Goal: Task Accomplishment & Management: Use online tool/utility

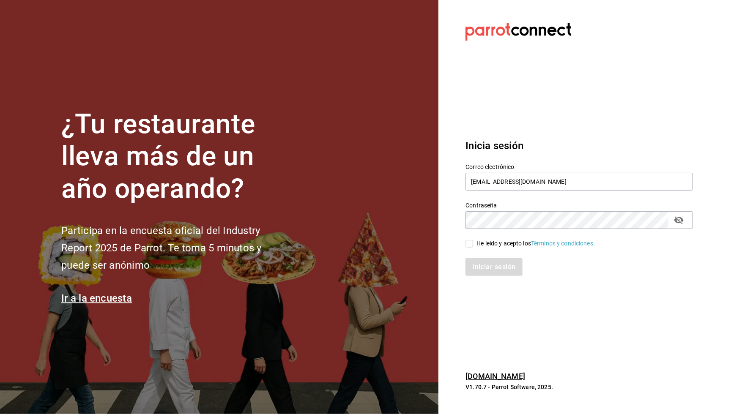
type input "[EMAIL_ADDRESS][DOMAIN_NAME]"
click at [470, 241] on input "He leído y acepto los Términos y condiciones." at bounding box center [470, 244] width 8 height 8
checkbox input "true"
click at [473, 269] on button "Iniciar sesión" at bounding box center [495, 267] width 58 height 18
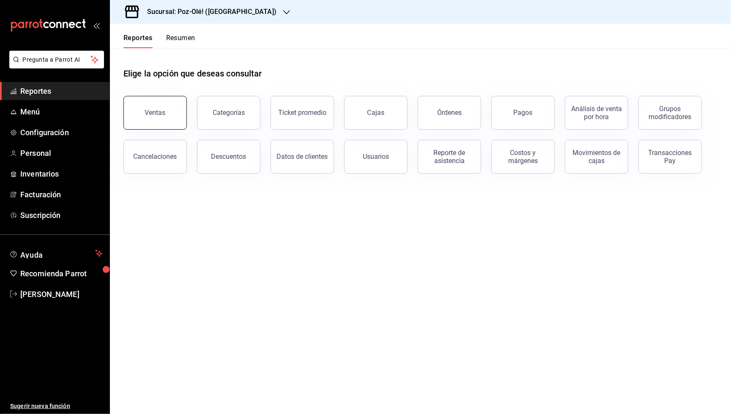
click at [143, 114] on button "Ventas" at bounding box center [154, 113] width 63 height 34
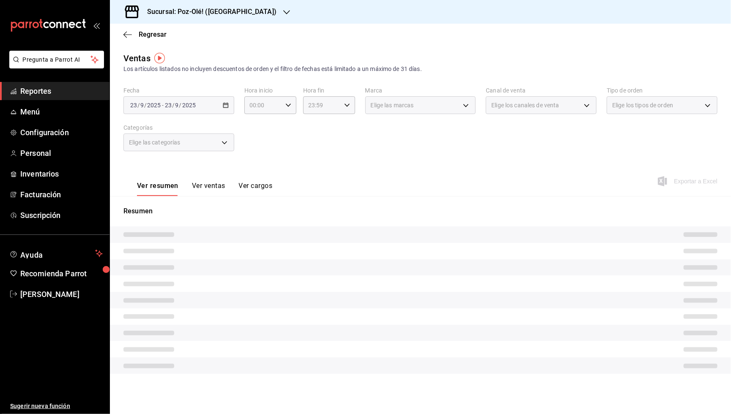
click at [196, 11] on h3 "Sucursal: Poz-Olé! ([GEOGRAPHIC_DATA])" at bounding box center [208, 12] width 136 height 10
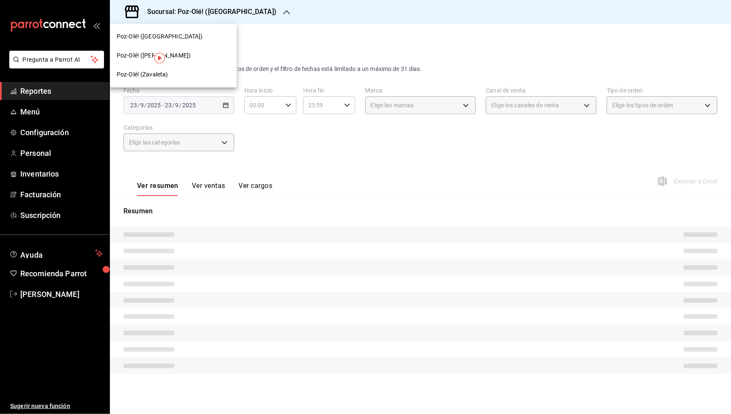
click at [175, 73] on div "Poz-Olé! (Zavaleta)" at bounding box center [173, 74] width 113 height 9
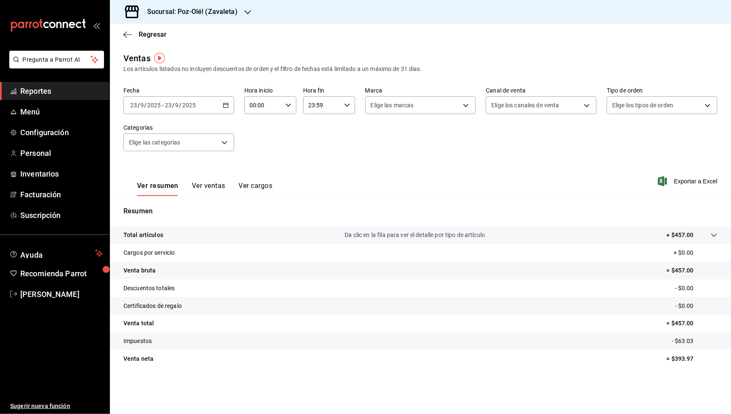
click at [262, 179] on div "Ver resumen Ver ventas Ver cargos" at bounding box center [197, 184] width 149 height 25
click at [260, 186] on button "Ver cargos" at bounding box center [256, 189] width 34 height 14
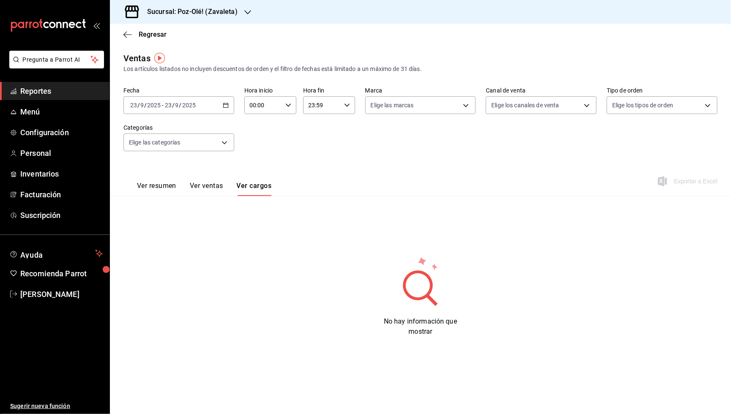
click at [214, 186] on button "Ver ventas" at bounding box center [206, 189] width 33 height 14
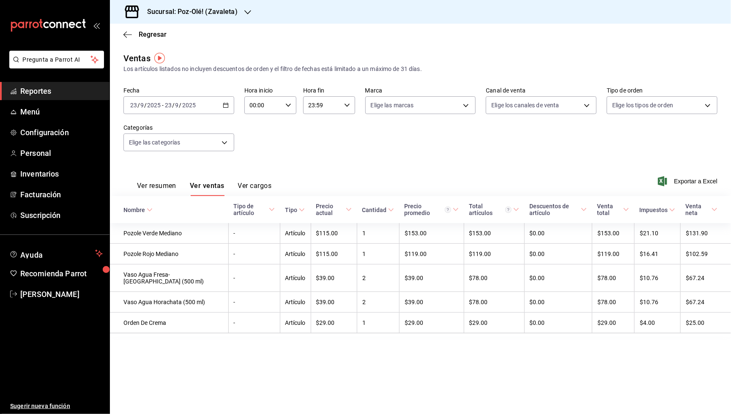
click at [149, 183] on button "Ver resumen" at bounding box center [156, 189] width 39 height 14
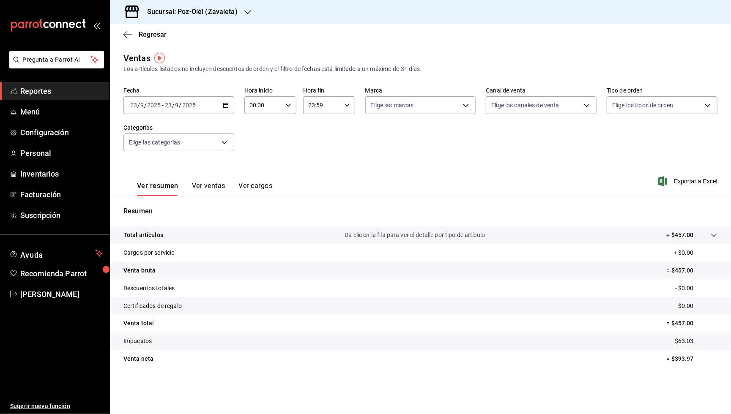
click at [216, 112] on div "[DATE] [DATE] - [DATE] [DATE]" at bounding box center [178, 105] width 111 height 18
click at [168, 203] on span "Rango de fechas" at bounding box center [164, 207] width 66 height 9
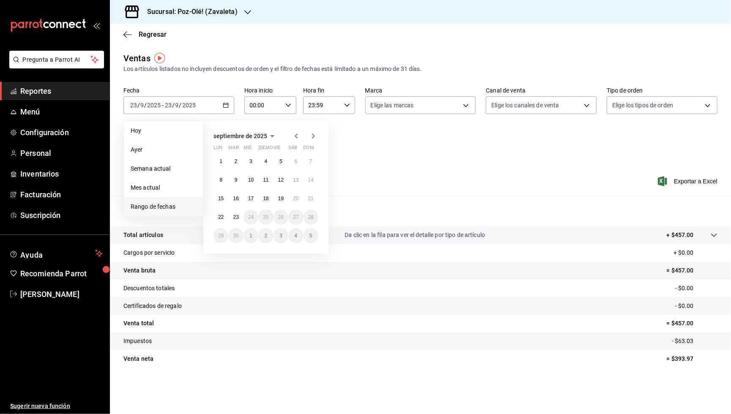
click at [293, 132] on icon "button" at bounding box center [296, 136] width 10 height 10
click at [233, 164] on button "1" at bounding box center [235, 161] width 15 height 15
click at [261, 237] on button "31" at bounding box center [265, 235] width 15 height 15
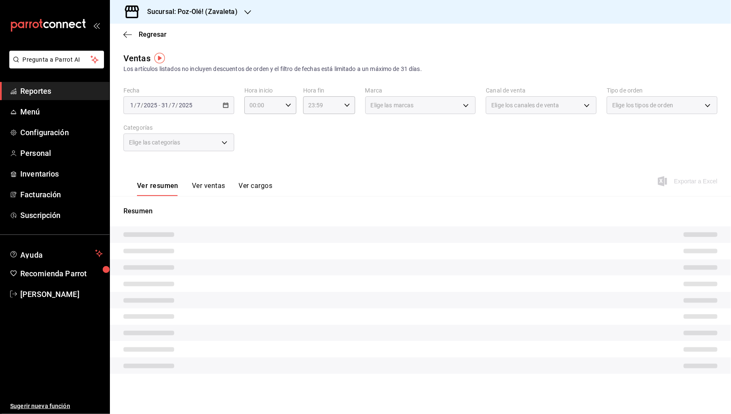
click at [404, 156] on div "Fecha [DATE] [DATE] - [DATE] [DATE] Hora inicio 00:00 Hora inicio Hora fin 23:5…" at bounding box center [420, 124] width 594 height 74
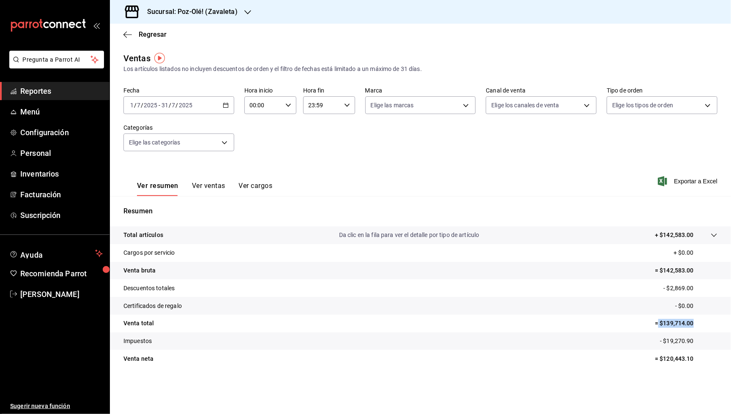
drag, startPoint x: 658, startPoint y: 319, endPoint x: 701, endPoint y: 319, distance: 43.1
click at [701, 319] on p "= $139,714.00" at bounding box center [686, 323] width 63 height 9
copy p "$139,714.00"
click at [219, 105] on div "[DATE] [DATE] - [DATE] [DATE]" at bounding box center [178, 105] width 111 height 18
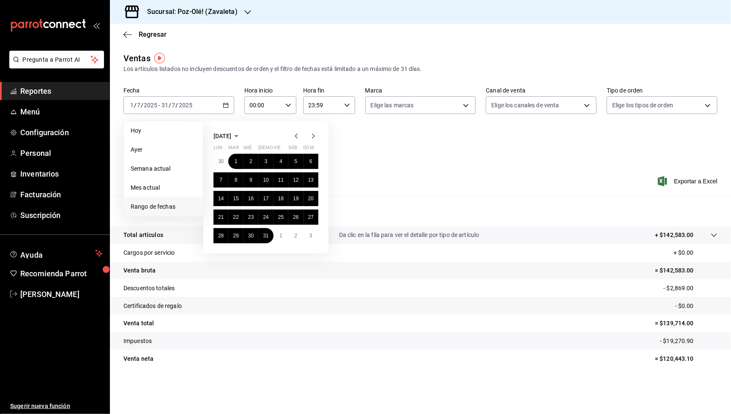
click at [297, 136] on icon "button" at bounding box center [296, 136] width 10 height 10
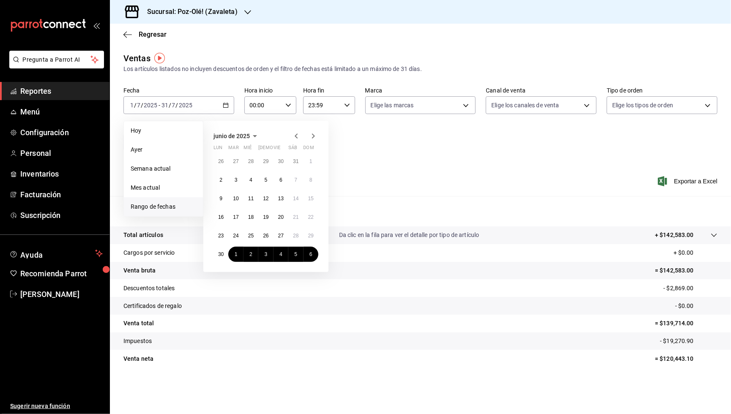
click at [316, 136] on icon "button" at bounding box center [313, 136] width 10 height 10
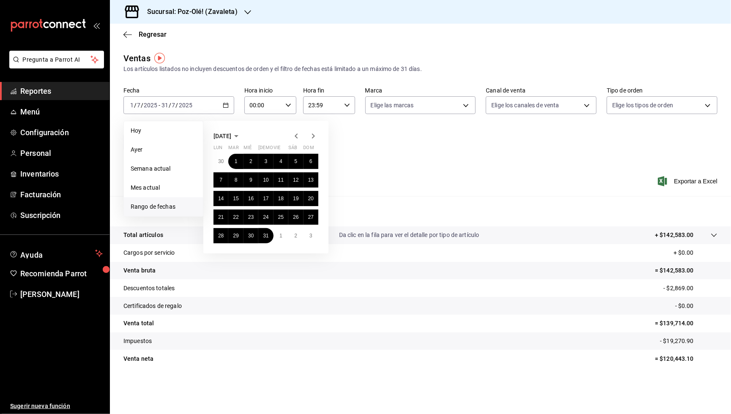
click at [316, 136] on icon "button" at bounding box center [313, 136] width 10 height 10
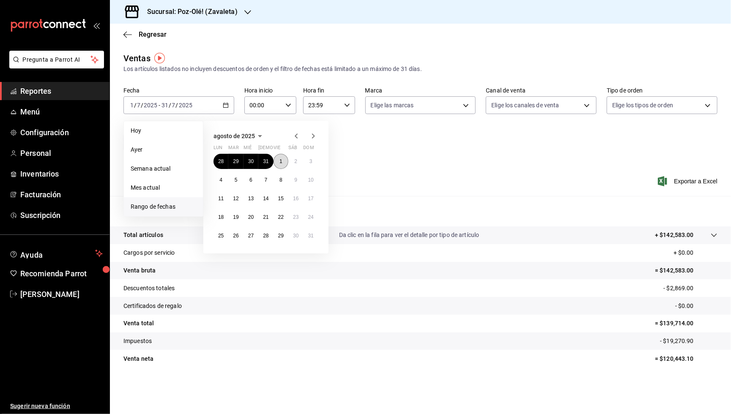
click at [285, 160] on button "1" at bounding box center [281, 161] width 15 height 15
click at [311, 235] on abbr "31" at bounding box center [310, 236] width 5 height 6
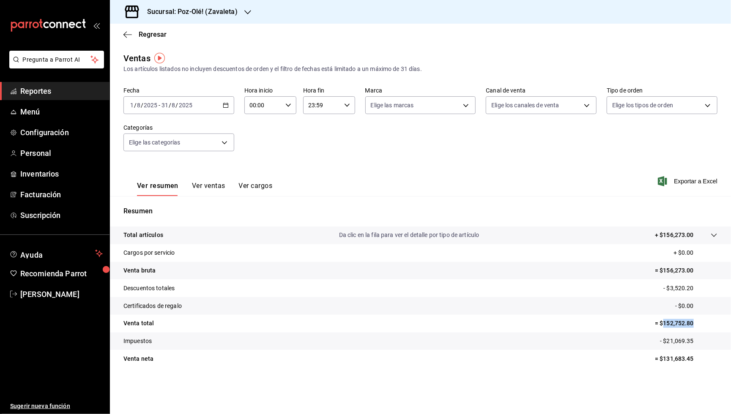
drag, startPoint x: 663, startPoint y: 316, endPoint x: 706, endPoint y: 316, distance: 43.1
click at [706, 319] on p "= $152,752.80" at bounding box center [686, 323] width 63 height 9
copy p "152,752.80"
click at [211, 104] on div "[DATE] [DATE] - [DATE] [DATE]" at bounding box center [178, 105] width 111 height 18
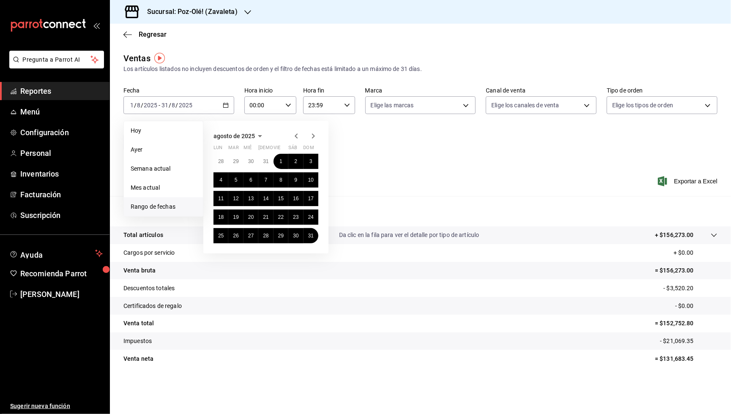
click at [312, 134] on icon "button" at bounding box center [313, 136] width 10 height 10
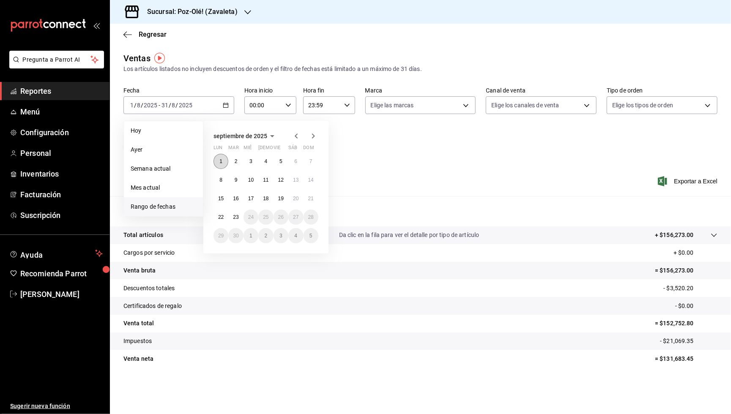
click at [218, 163] on button "1" at bounding box center [221, 161] width 15 height 15
click at [233, 214] on abbr "23" at bounding box center [235, 217] width 5 height 6
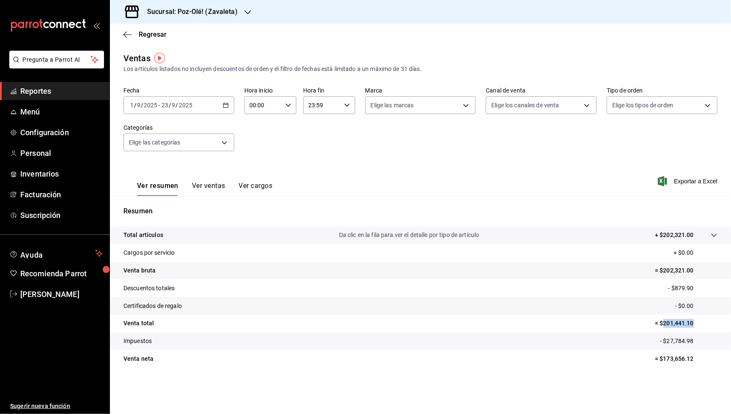
drag, startPoint x: 662, startPoint y: 318, endPoint x: 700, endPoint y: 318, distance: 38.5
click at [700, 319] on p "= $201,441.10" at bounding box center [686, 323] width 63 height 9
copy p "201,441.10"
